Goal: Task Accomplishment & Management: Complete application form

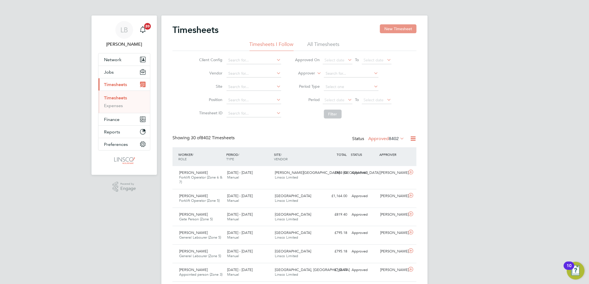
click at [393, 30] on button "New Timesheet" at bounding box center [398, 28] width 37 height 9
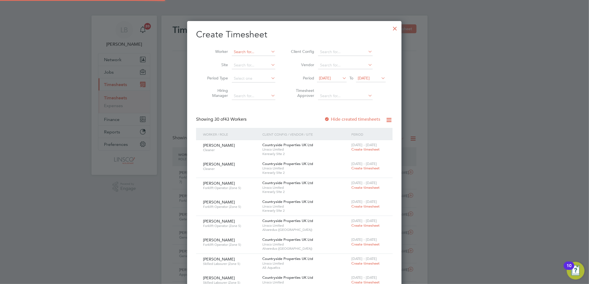
click at [238, 54] on input at bounding box center [254, 52] width 44 height 8
click at [259, 57] on li "Ale x Ip ati" at bounding box center [254, 59] width 44 height 7
type input "[PERSON_NAME]"
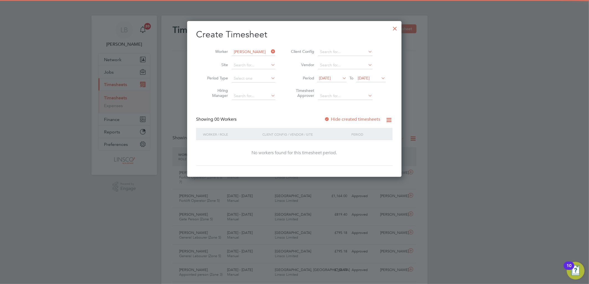
click at [347, 117] on label "Hide created timesheets" at bounding box center [352, 120] width 56 height 6
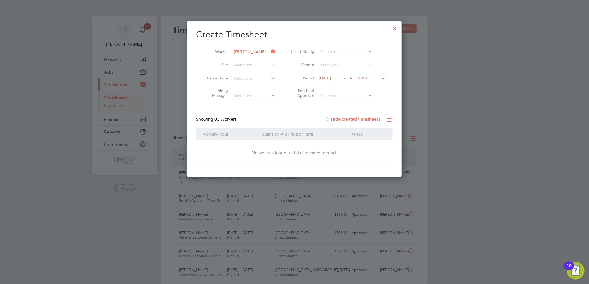
click at [352, 120] on label "Hide created timesheets" at bounding box center [352, 120] width 56 height 6
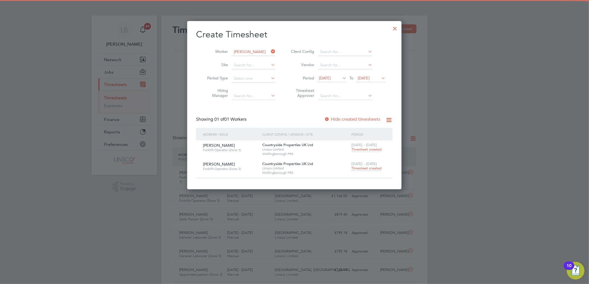
click at [364, 168] on span "Timesheet created" at bounding box center [366, 168] width 30 height 5
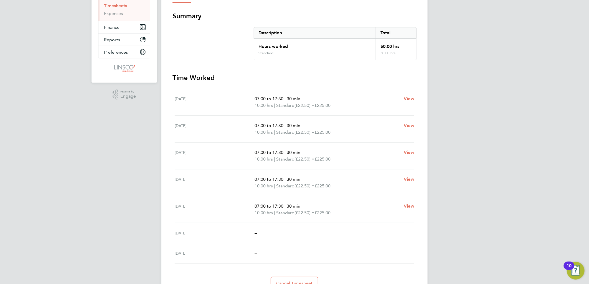
drag, startPoint x: 354, startPoint y: 219, endPoint x: 290, endPoint y: 137, distance: 104.5
click at [289, 137] on ul "[DATE] 07:00 to 17:30 | 30 min 10.00 hrs | Standard (£22.50) = £225.00 View [DA…" at bounding box center [294, 176] width 244 height 175
drag, startPoint x: 290, startPoint y: 137, endPoint x: 475, endPoint y: 168, distance: 187.2
click at [475, 168] on div "LB [PERSON_NAME] Notifications 20 Applications: Network Team Members Businesses…" at bounding box center [294, 110] width 589 height 405
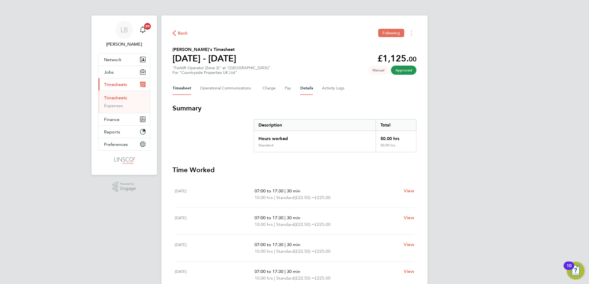
click at [303, 85] on button "Details" at bounding box center [306, 88] width 13 height 13
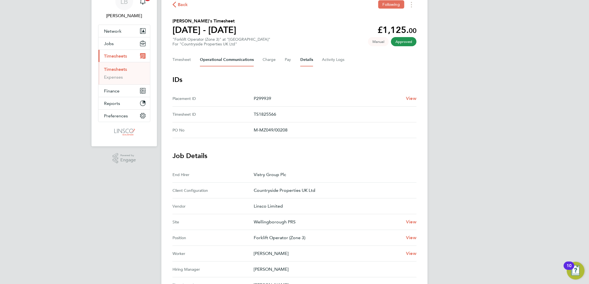
click at [230, 61] on Communications-tab "Operational Communications" at bounding box center [227, 59] width 54 height 13
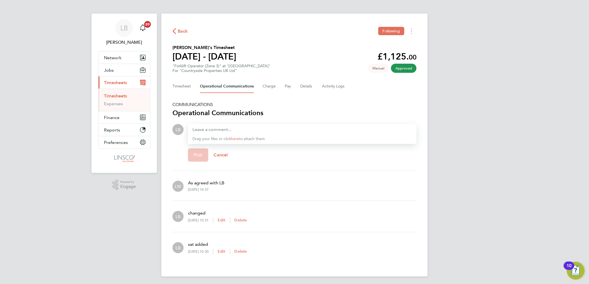
drag, startPoint x: 236, startPoint y: 184, endPoint x: 180, endPoint y: 184, distance: 56.0
click at [180, 184] on div "LW As agreed with LB [DATE] 14:37" at bounding box center [294, 186] width 244 height 21
drag, startPoint x: 180, startPoint y: 184, endPoint x: 263, endPoint y: 193, distance: 83.3
click at [263, 193] on div "LW As agreed with LB [DATE] 14:37" at bounding box center [294, 186] width 244 height 21
drag, startPoint x: 286, startPoint y: 225, endPoint x: 167, endPoint y: 207, distance: 120.1
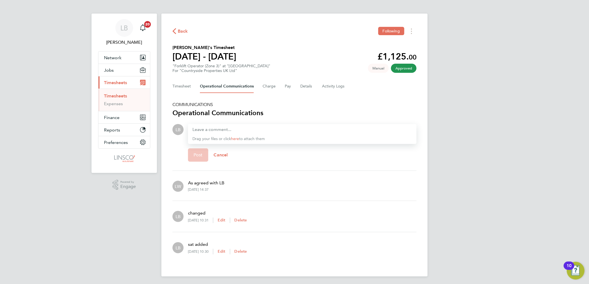
click at [167, 207] on div "Back Following [PERSON_NAME]'s Timesheet [DATE] - [DATE] £1,125. 00 "Forklift O…" at bounding box center [294, 145] width 266 height 263
drag, startPoint x: 167, startPoint y: 207, endPoint x: 367, endPoint y: 235, distance: 201.8
click at [367, 235] on li "LB sat added [DATE] 10:30 Edit Delete" at bounding box center [294, 248] width 244 height 31
drag, startPoint x: 250, startPoint y: 184, endPoint x: 179, endPoint y: 181, distance: 71.9
click at [179, 181] on div "LW As agreed with LB [DATE] 14:37" at bounding box center [294, 186] width 244 height 21
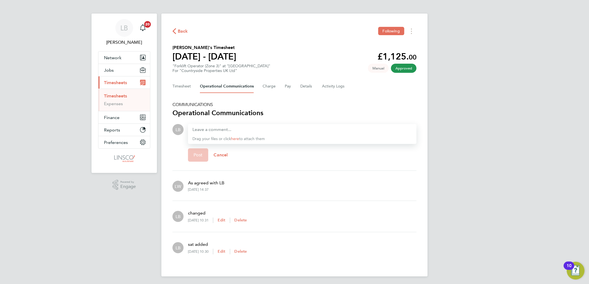
drag, startPoint x: 179, startPoint y: 181, endPoint x: 280, endPoint y: 194, distance: 102.4
click at [280, 194] on div "LW As agreed with LB [DATE] 14:37" at bounding box center [294, 186] width 244 height 21
click at [170, 85] on div "Back Following [PERSON_NAME]'s Timesheet [DATE] - [DATE] £1,125. 00 "Forklift O…" at bounding box center [294, 145] width 266 height 263
click at [177, 85] on button "Timesheet" at bounding box center [181, 86] width 19 height 13
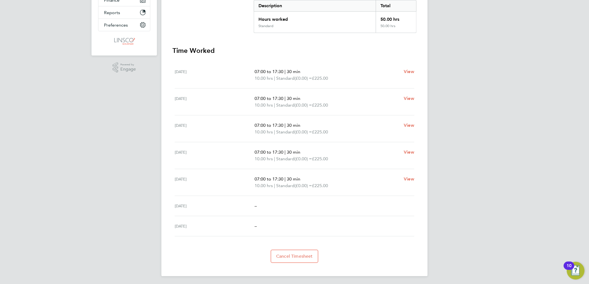
drag, startPoint x: 246, startPoint y: 205, endPoint x: 228, endPoint y: 205, distance: 18.0
click at [228, 205] on div "[DATE] –" at bounding box center [295, 206] width 240 height 20
click at [367, 217] on div "[DATE] –" at bounding box center [295, 227] width 240 height 20
drag, startPoint x: 417, startPoint y: 182, endPoint x: 278, endPoint y: 71, distance: 177.5
click at [278, 71] on div "Back Following [PERSON_NAME]'s Timesheet [DATE] - [DATE] £1,125. 00 "Forklift O…" at bounding box center [294, 86] width 266 height 381
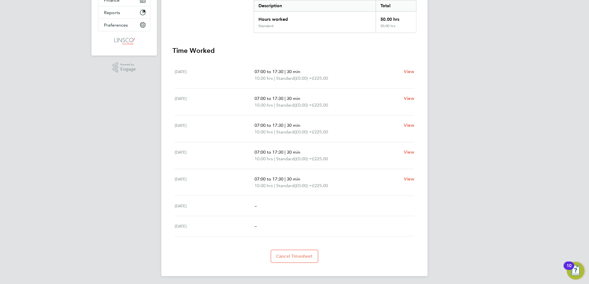
click at [496, 84] on div "LB [PERSON_NAME] Notifications 20 Applications: Network Team Members Businesses…" at bounding box center [294, 82] width 589 height 405
drag, startPoint x: 421, startPoint y: 182, endPoint x: 169, endPoint y: 45, distance: 286.6
click at [169, 45] on div "Back Following [PERSON_NAME]'s Timesheet [DATE] - [DATE] £1,125. 00 "Forklift O…" at bounding box center [294, 86] width 266 height 381
click at [320, 60] on section "Time Worked [DATE] 07:00 to 17:30 | 30 min 10.00 hrs | Standard (£0.00) = £225.…" at bounding box center [294, 154] width 244 height 217
